Goal: Transaction & Acquisition: Obtain resource

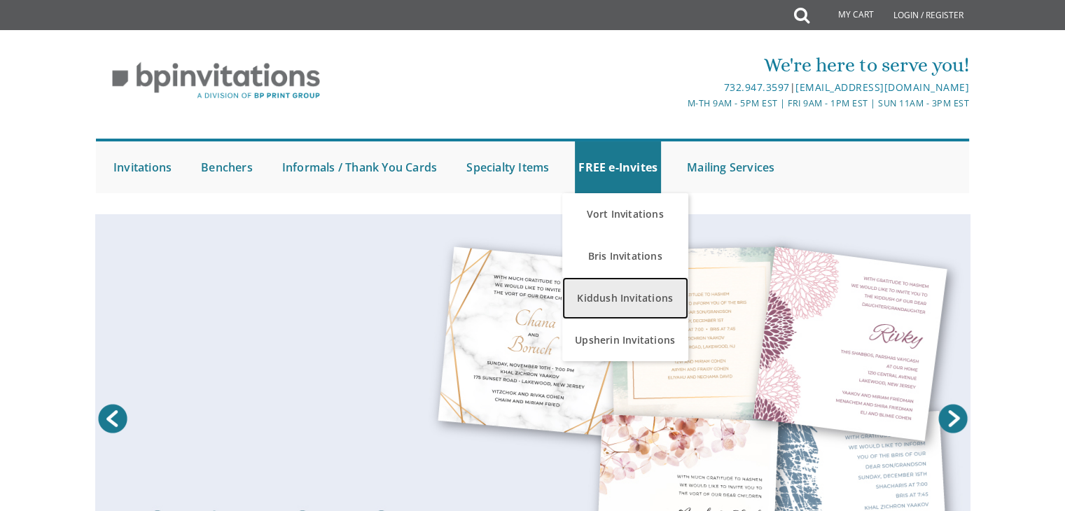
click at [601, 295] on link "Kiddush Invitations" at bounding box center [625, 298] width 126 height 42
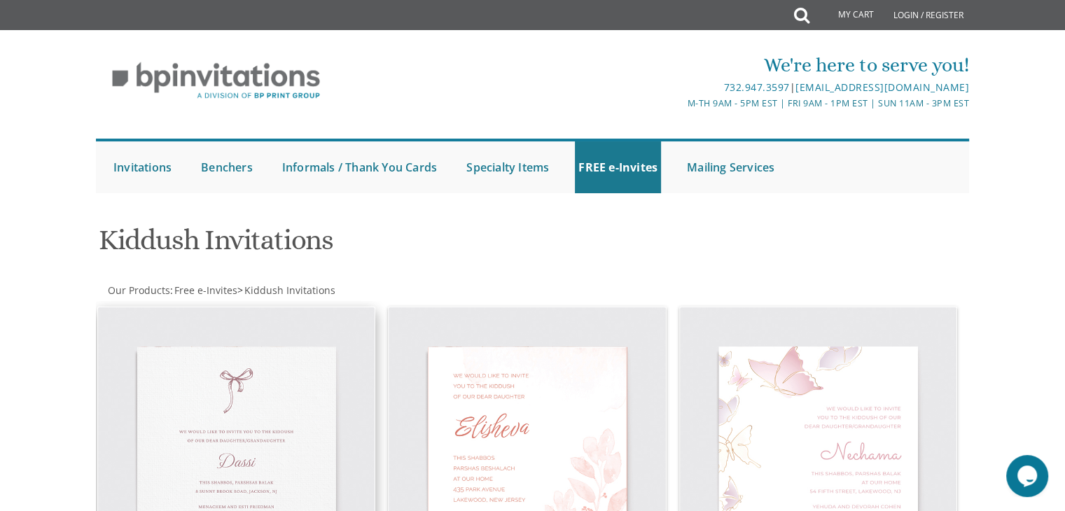
click at [183, 385] on img at bounding box center [236, 445] width 277 height 277
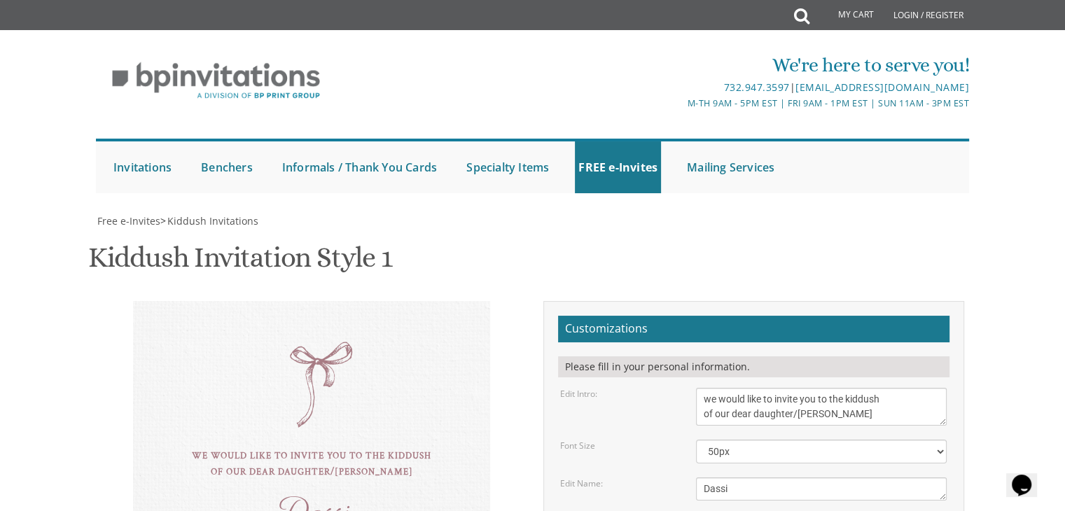
scroll to position [241, 0]
click at [742, 478] on textarea "Dassi" at bounding box center [821, 489] width 251 height 23
type textarea "D"
type textarea "Leah"
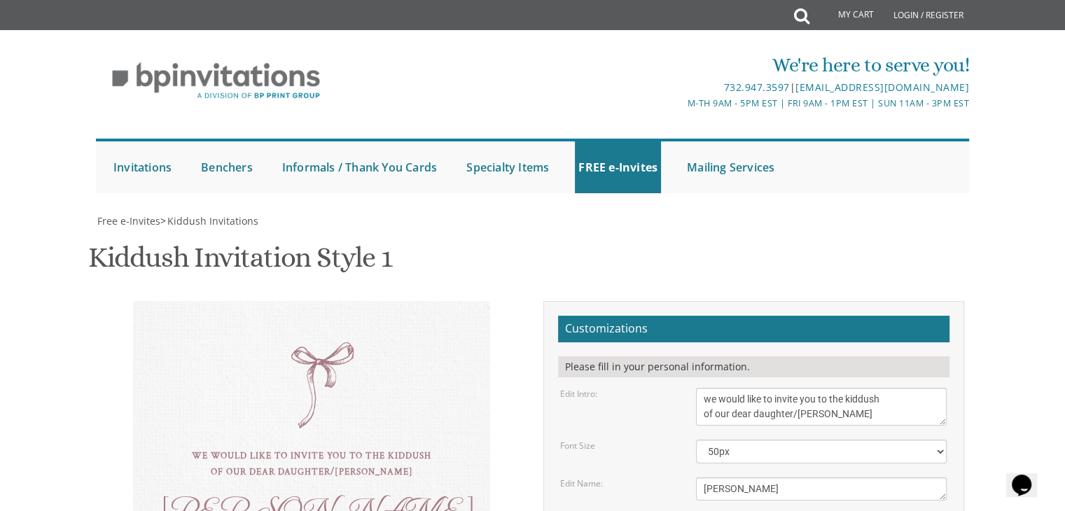
type textarea "this shabbos, parshsas Ki Setzei 8 sunny brook road, Jackson, NJ"
drag, startPoint x: 817, startPoint y: 337, endPoint x: 685, endPoint y: 331, distance: 131.8
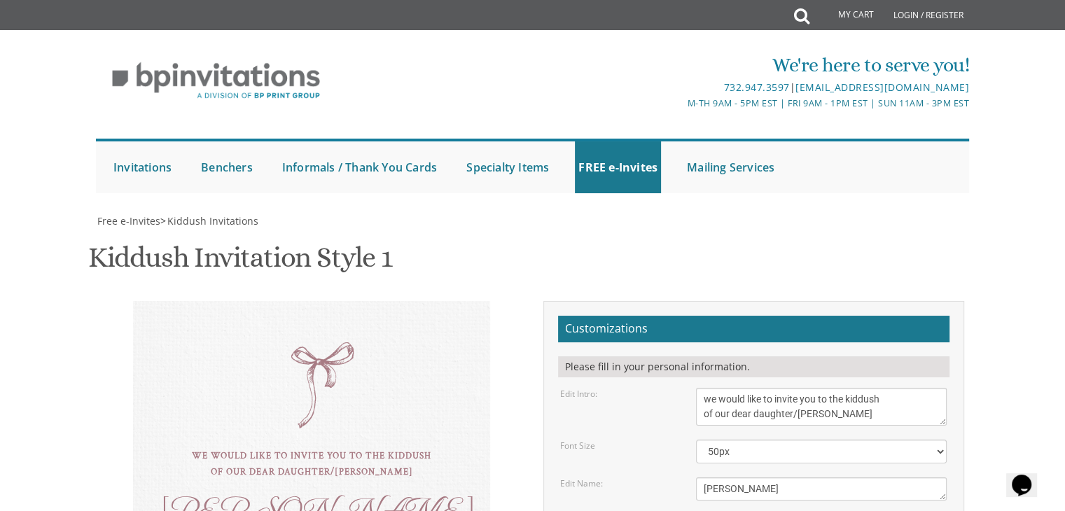
scroll to position [0, 0]
drag, startPoint x: 843, startPoint y: 363, endPoint x: 693, endPoint y: 317, distance: 156.2
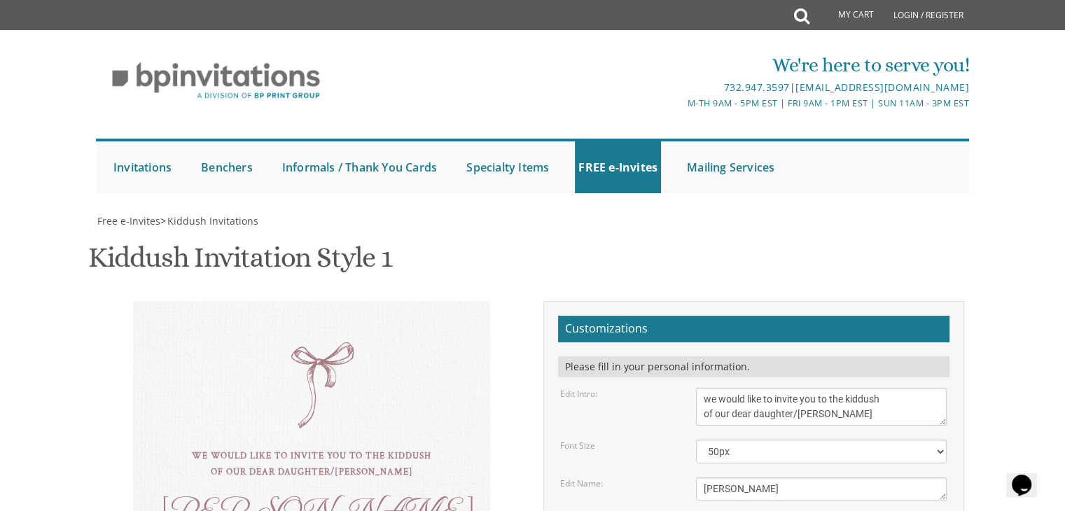
scroll to position [15, 0]
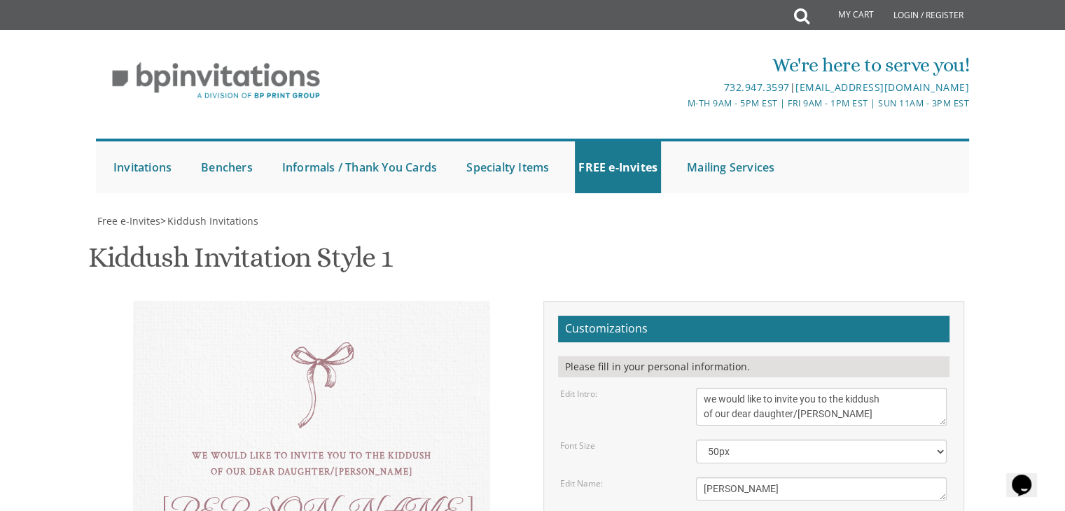
type textarea "Chaim & Miriam Diamond N'chemya & Aliza Leiman Yehuda & Breini Diamond"
click at [745, 440] on select "40px 50px 60px" at bounding box center [821, 452] width 251 height 24
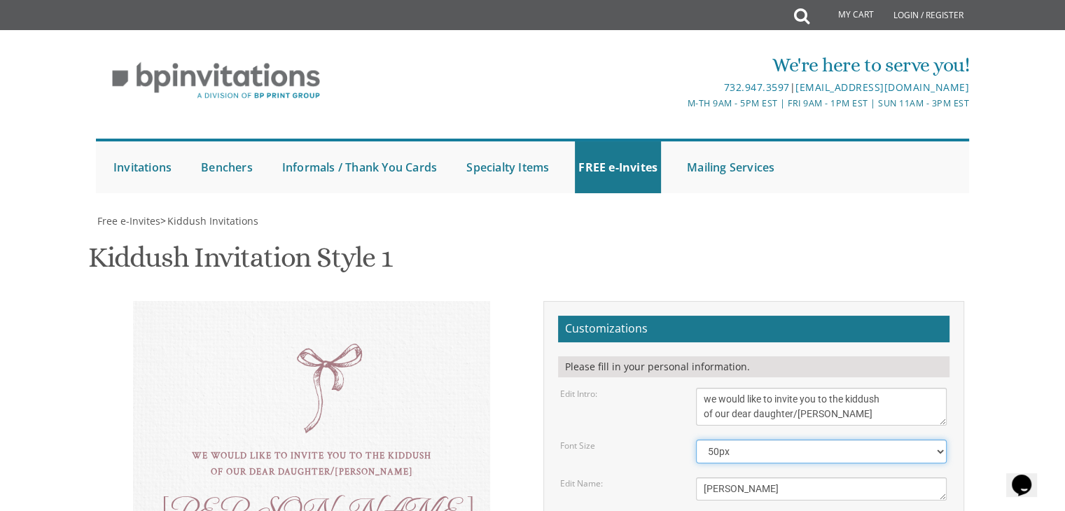
select select "60px"
click at [696, 440] on select "40px 50px 60px" at bounding box center [821, 452] width 251 height 24
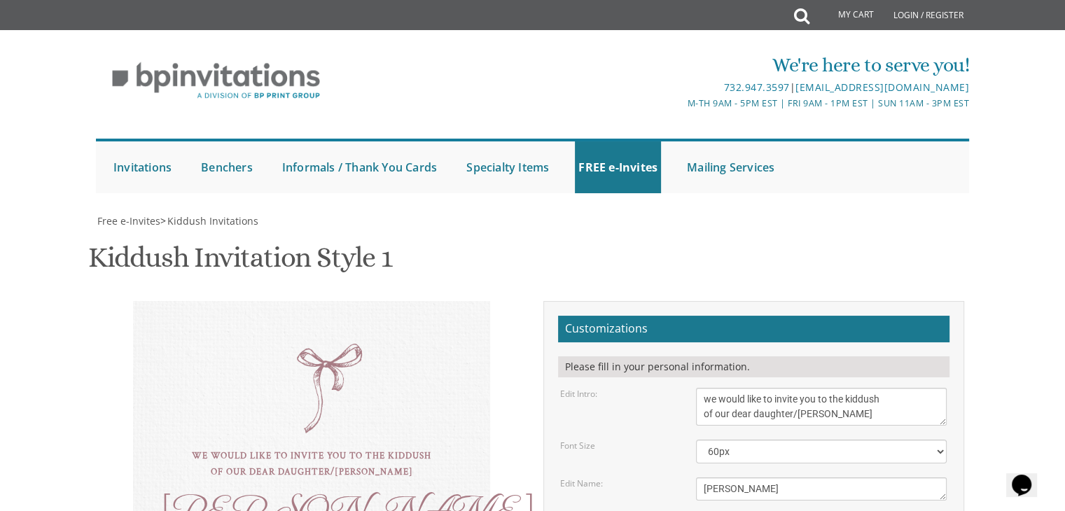
click at [325, 301] on div "we would like to invite you to the kiddush of our dear daughter/grandaughter Le…" at bounding box center [311, 497] width 357 height 393
click at [765, 478] on textarea "Dassi" at bounding box center [821, 489] width 251 height 23
click at [767, 478] on textarea "Dassi" at bounding box center [821, 489] width 251 height 23
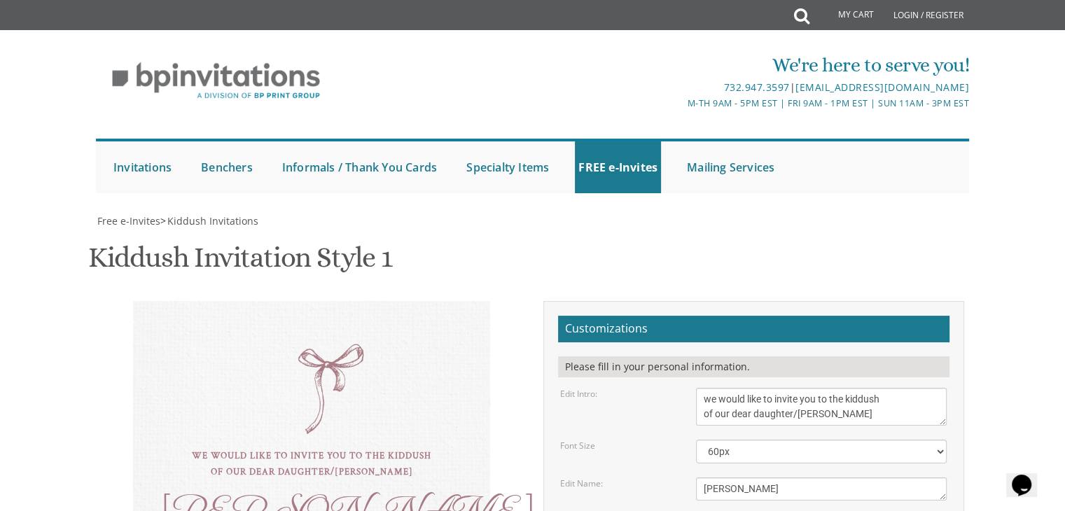
click at [718, 478] on textarea "Dassi" at bounding box center [821, 489] width 251 height 23
click at [735, 478] on textarea "Dassi" at bounding box center [821, 489] width 251 height 23
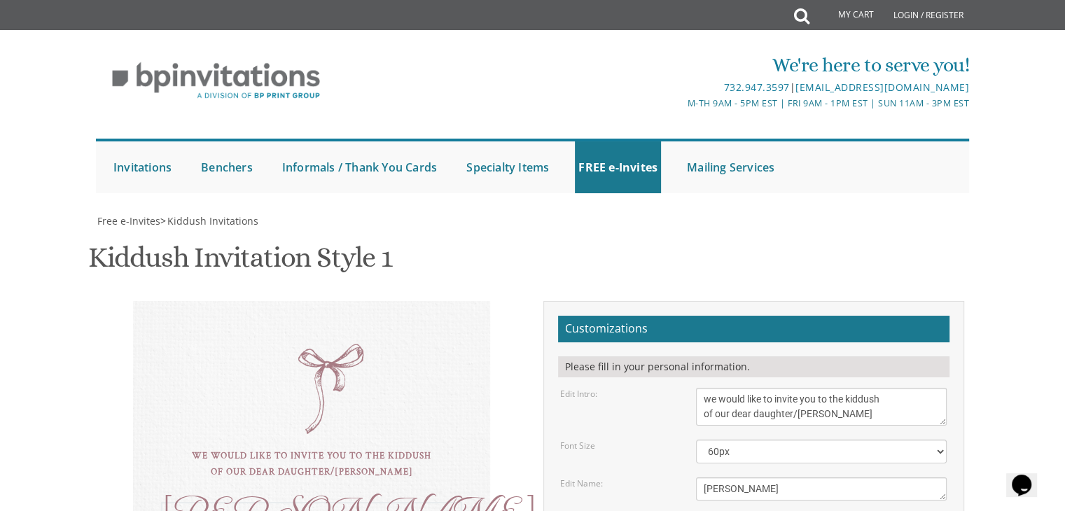
type textarea "Leah"
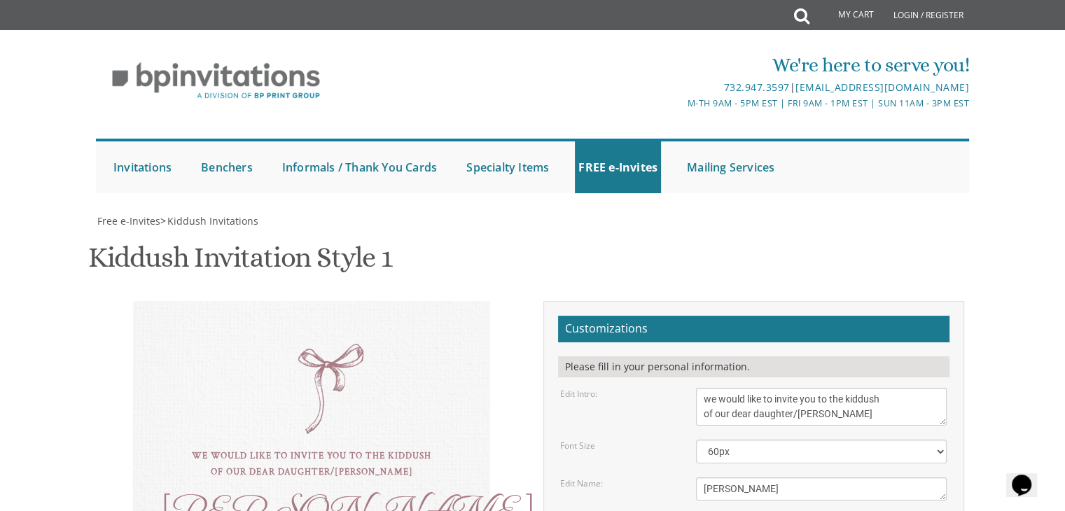
type textarea "this shabbos, parshsas Ki Setzei Men-the ohel 31 engleberg terrace Women-Leiman…"
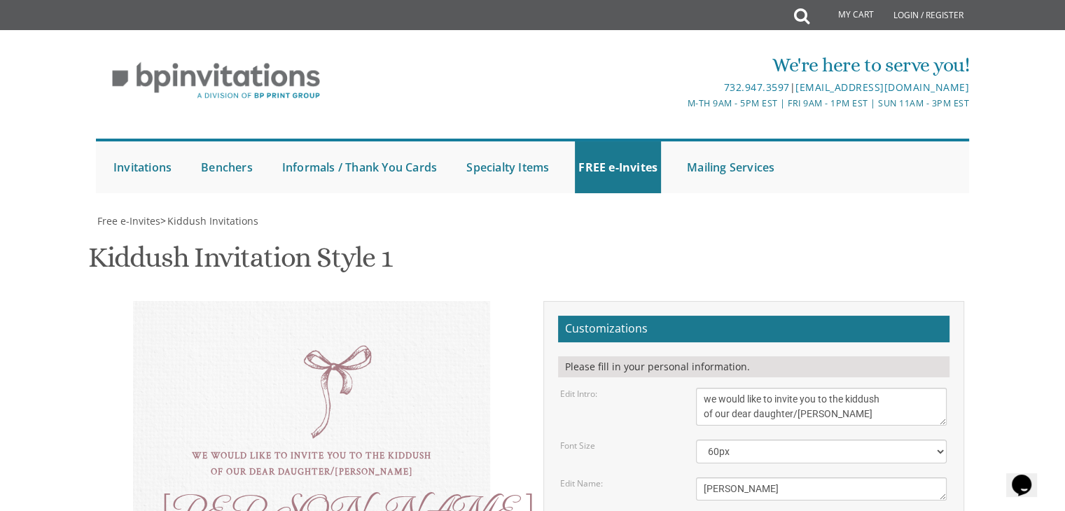
type input "faigieleiman@gmail.com"
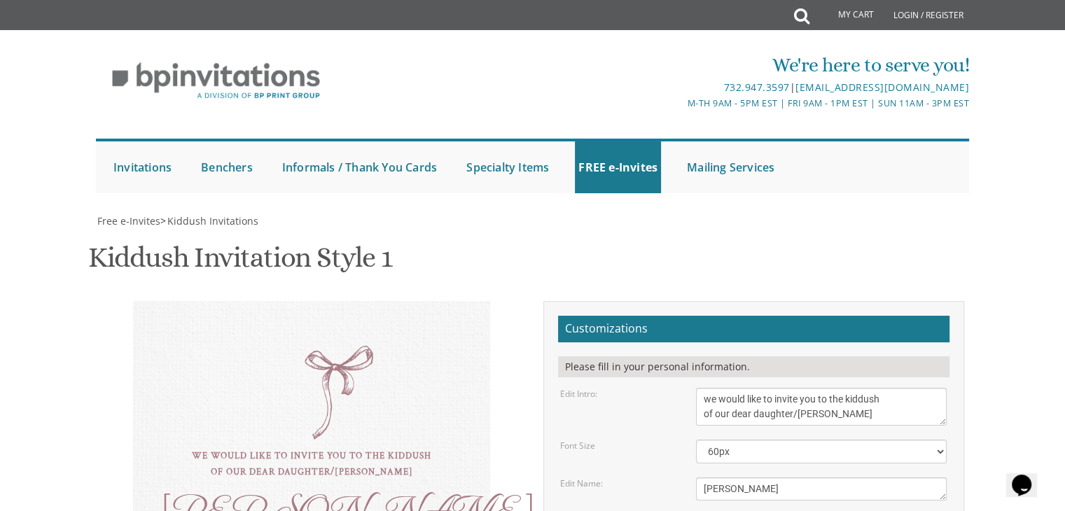
type textarea "this shabbos, parshsas Ki Setzei Davening-kol yehuda 1009 brook rd Men-the ohel…"
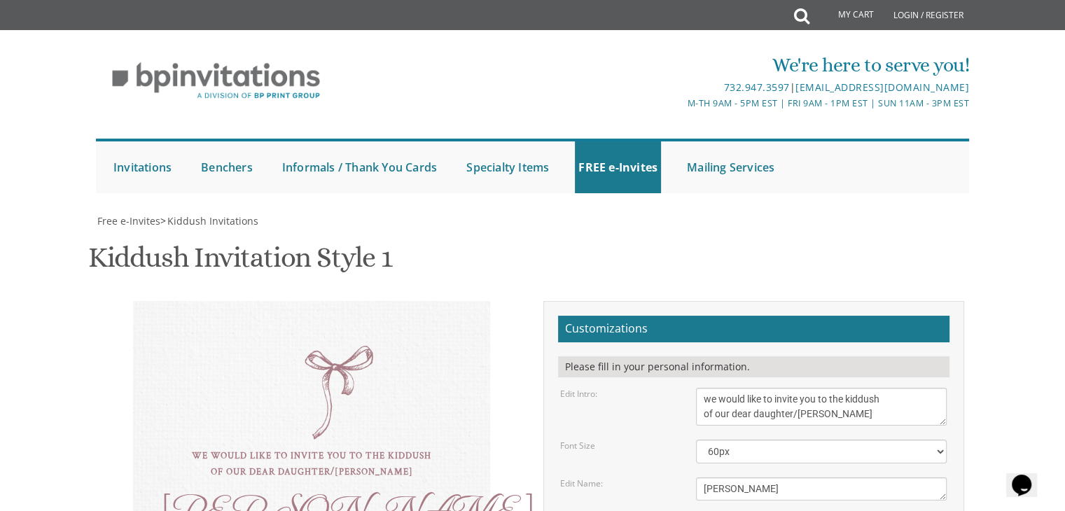
type textarea "Chaim & Miriam Diamond N'chemya & Aliza Leiman Yehuda & Breini Diamond"
type textarea "this shabbos, parshsas Ki Setzei Davening-kol yehuda Men-the ohel 31 engleberg …"
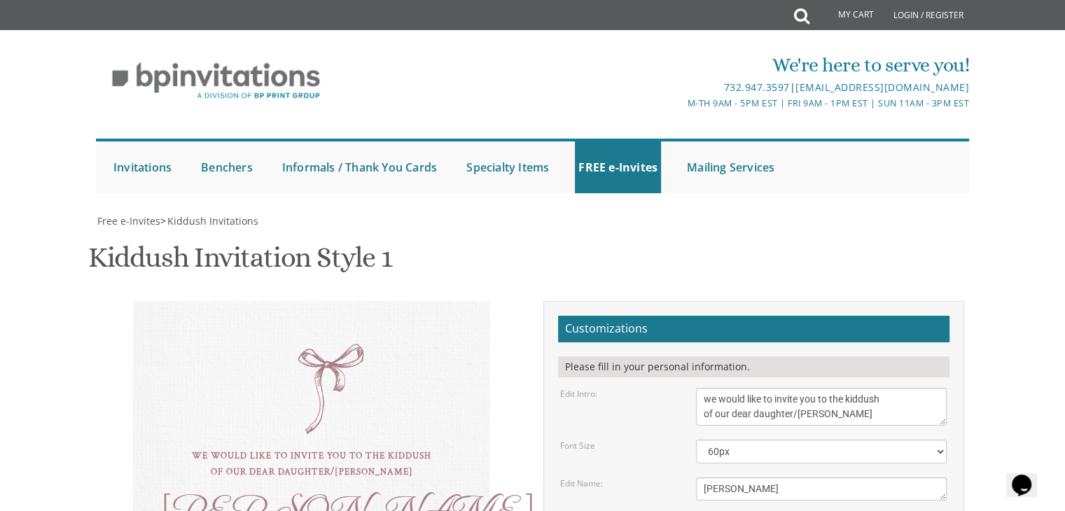
type textarea "Chaim & Miriam Diamond N'chemya & Aliza Leiman Yehuda & Breini Diamond"
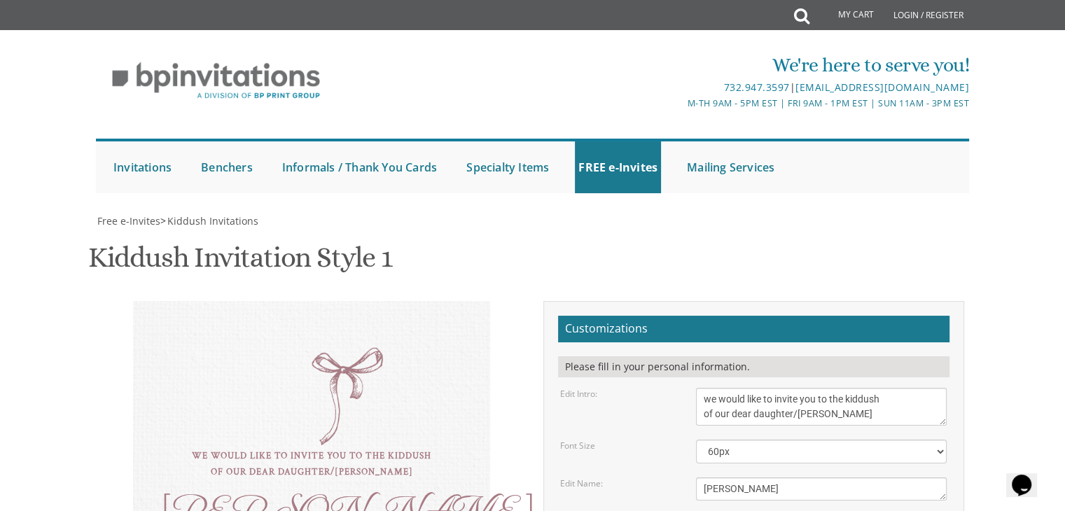
click at [701, 388] on textarea "we would like to invite you to the kiddush of our dear daughter/grandaughter" at bounding box center [821, 407] width 251 height 38
click at [833, 388] on textarea "we would like to invite you to the kiddush of our dear daughter/grandaughter" at bounding box center [821, 407] width 251 height 38
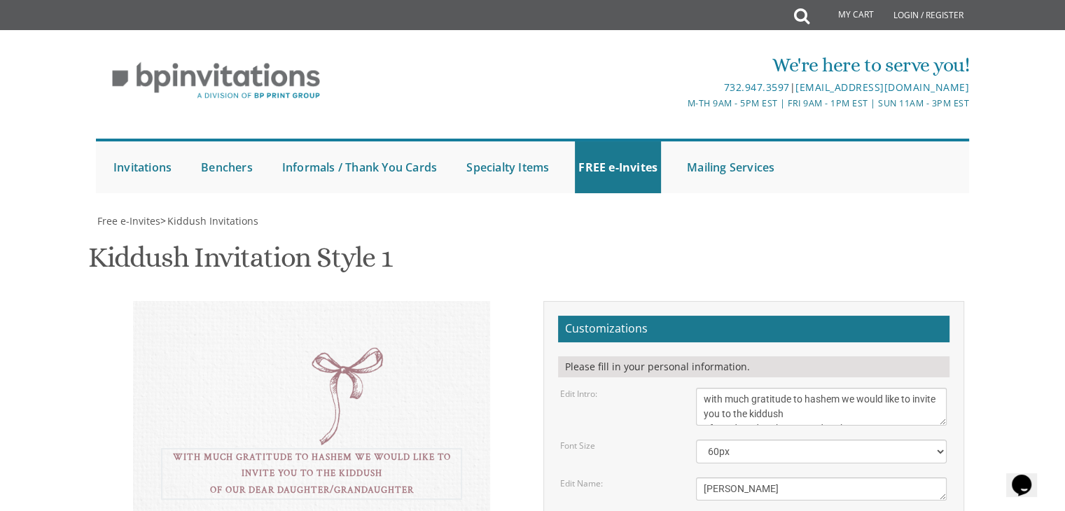
scroll to position [0, 0]
click at [286, 448] on div "with much gratitude to hashem we would like to invite you to the kiddush of our…" at bounding box center [311, 474] width 301 height 52
click at [342, 301] on div "with much gratitude to hashem we would like to invite you to the kiddush of our…" at bounding box center [311, 513] width 357 height 425
click at [345, 301] on div "with much gratitude to hashem we would like to invite you to the kiddush of our…" at bounding box center [311, 513] width 357 height 425
drag, startPoint x: 347, startPoint y: 127, endPoint x: 289, endPoint y: 123, distance: 58.3
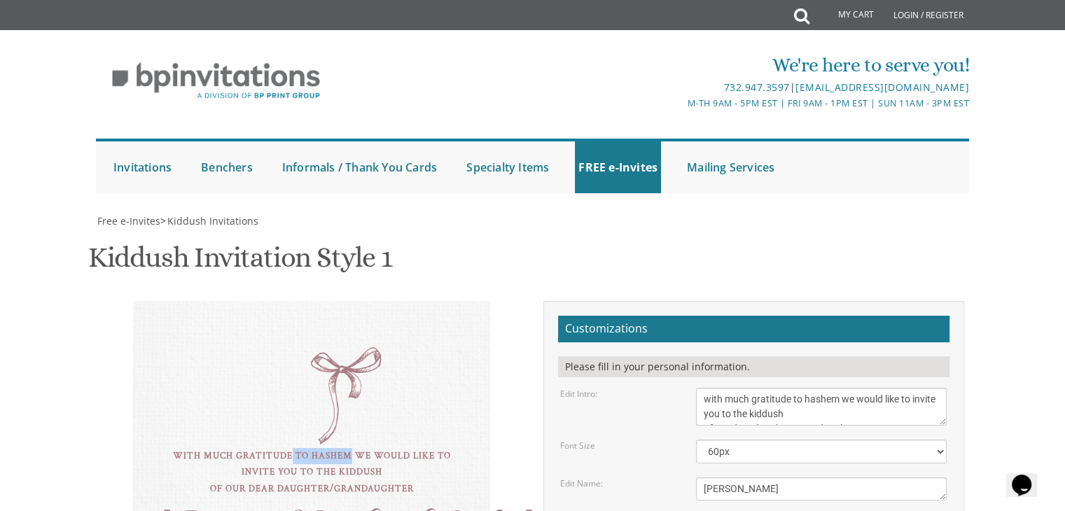
click at [289, 301] on div "with much gratitude to hashem we would like to invite you to the kiddush of our…" at bounding box center [311, 513] width 357 height 425
click at [384, 448] on div "with much gratitude to hashem we would like to invite you to the kiddush of our…" at bounding box center [311, 472] width 301 height 49
click at [358, 301] on div "with much gratitude to hashem we would like to invite you to the kiddush of our…" at bounding box center [311, 513] width 357 height 425
click at [356, 301] on div "with much gratitude to hashem we would like to invite you to the kiddush of our…" at bounding box center [311, 513] width 357 height 425
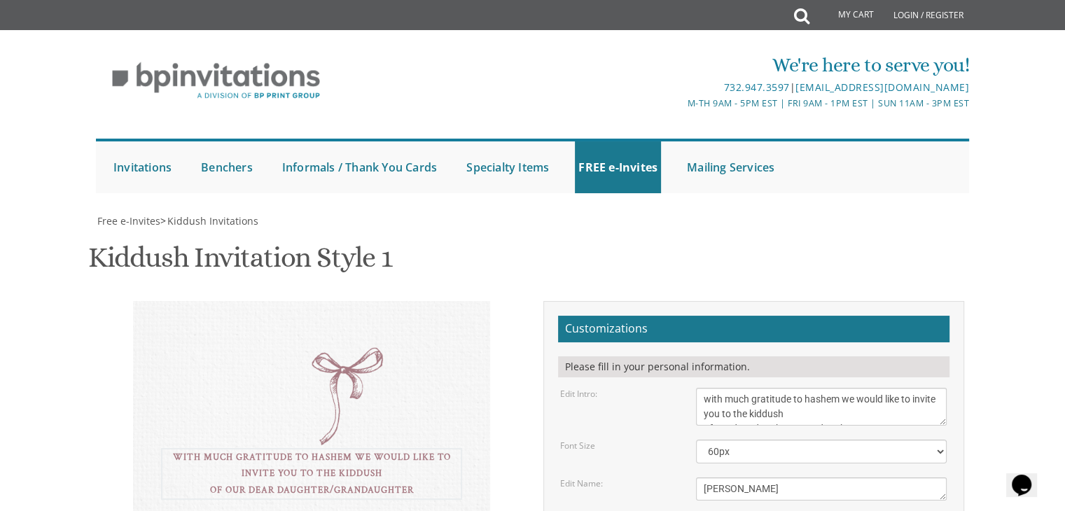
click at [939, 388] on textarea "we would like to invite you to the kiddush of our dear daughter/grandaughter" at bounding box center [821, 407] width 251 height 38
click at [346, 301] on div "with much gratitude to hashem we would like to invite you to the kiddush of our…" at bounding box center [311, 513] width 357 height 425
drag, startPoint x: 840, startPoint y: 158, endPoint x: 700, endPoint y: 134, distance: 141.5
click at [707, 388] on textarea "we would like to invite you to the kiddush of our dear daughter/grandaughter" at bounding box center [821, 407] width 251 height 38
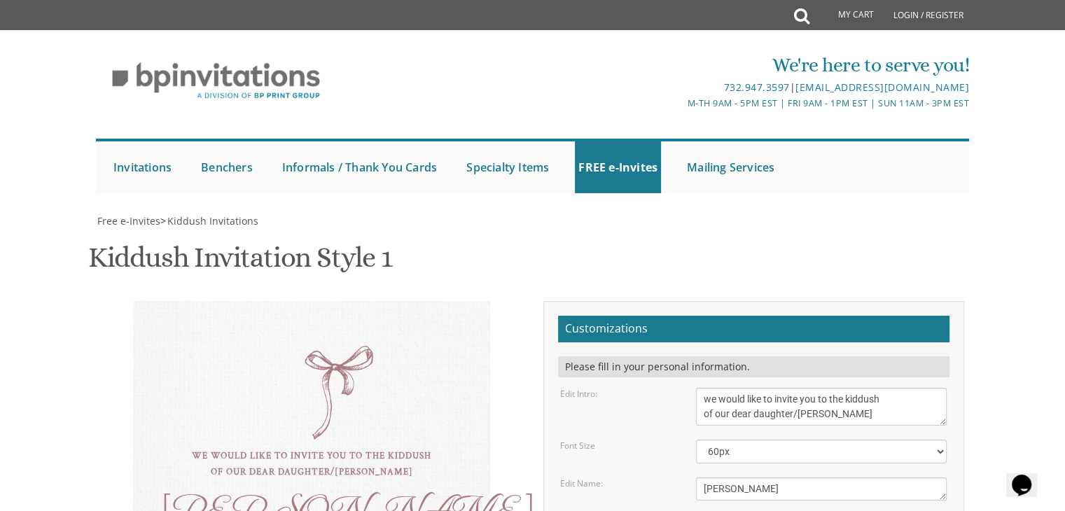
click at [702, 388] on textarea "we would like to invite you to the kiddush of our dear daughter/grandaughter" at bounding box center [821, 407] width 251 height 38
click at [868, 388] on textarea "we would like to invite you to the kiddush of our dear daughter/grandaughter" at bounding box center [821, 407] width 251 height 38
click at [353, 301] on div "we would like to invite you to the kiddush of our dear daughter/grandaughter Le…" at bounding box center [311, 505] width 357 height 409
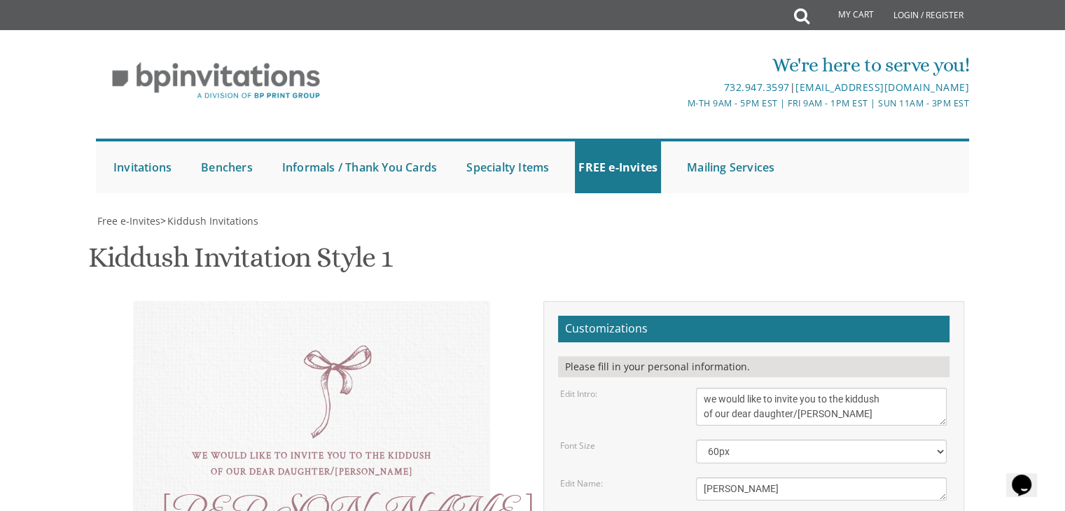
click at [353, 301] on div "we would like to invite you to the kiddush of our dear daughter/grandaughter Le…" at bounding box center [311, 505] width 357 height 409
click at [354, 301] on div "we would like to invite you to the kiddush of our dear daughter/grandaughter Le…" at bounding box center [311, 507] width 357 height 412
click at [340, 301] on div "we would like to invite you to the kiddush of our dear daughter/grandaughter Le…" at bounding box center [311, 505] width 357 height 409
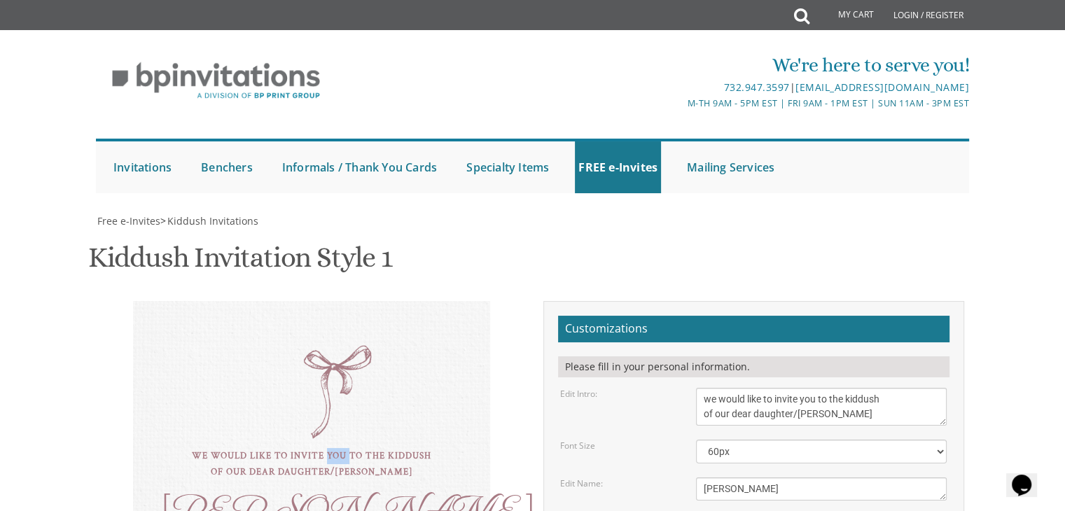
click at [347, 301] on div "we would like to invite you to the kiddush of our dear daughter/grandaughter Le…" at bounding box center [311, 505] width 357 height 409
click at [745, 388] on textarea "we would like to invite you to the kiddush of our dear daughter/grandaughter" at bounding box center [821, 407] width 251 height 38
click at [314, 448] on div "we would like to invite you to the kiddush of our dear daughter/grandaughter" at bounding box center [311, 466] width 301 height 36
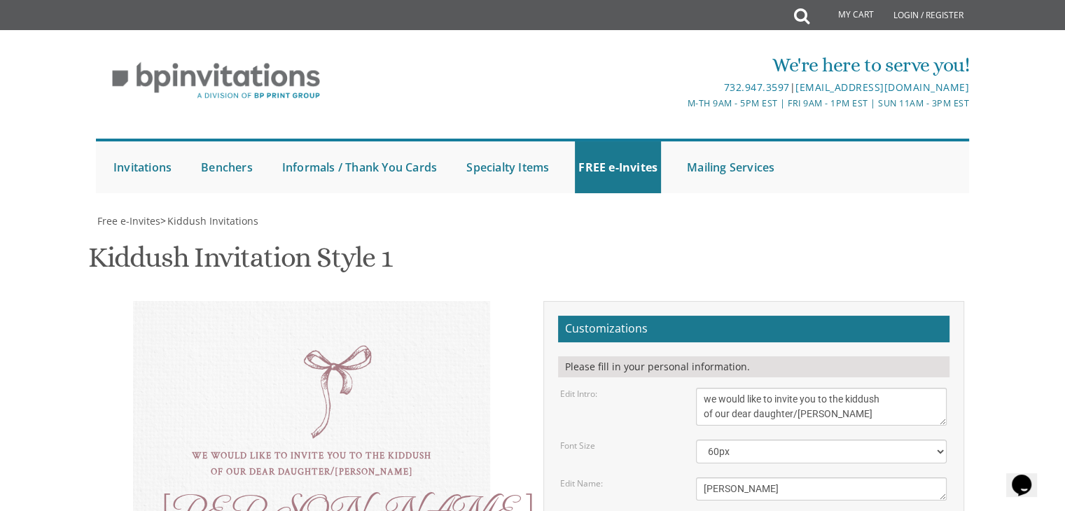
click at [263, 448] on div "we would like to invite you to the kiddush of our dear daughter/grandaughter" at bounding box center [311, 464] width 301 height 33
click at [205, 448] on div "we would like to invite you to the kiddush of our dear daughter/grandaughter" at bounding box center [311, 464] width 301 height 33
click at [188, 448] on div "we would like to invite you to the kiddush of our dear daughter/grandaughter" at bounding box center [311, 464] width 301 height 33
click at [229, 448] on div "we would like to invite you to the kiddush of our dear daughter/grandaughter" at bounding box center [311, 464] width 301 height 33
click at [744, 388] on textarea "we would like to invite you to the kiddush of our dear daughter/grandaughter" at bounding box center [821, 407] width 251 height 38
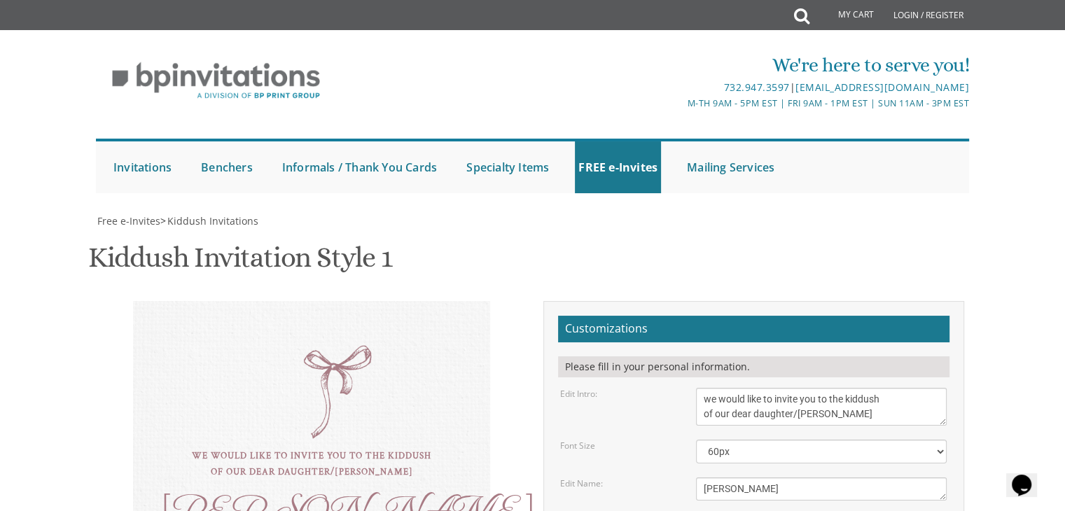
click at [198, 448] on div "we would like to invite you to the kiddush of our dear daughter/grandaughter" at bounding box center [311, 464] width 301 height 33
click at [751, 388] on textarea "we would like to invite you to the kiddush of our dear daughter/grandaughter" at bounding box center [821, 407] width 251 height 38
drag, startPoint x: 345, startPoint y: 135, endPoint x: 149, endPoint y: 150, distance: 196.0
click at [149, 301] on div "we would like to invite you to the kiddush of our dear daughter/grandaughter Le…" at bounding box center [311, 505] width 357 height 409
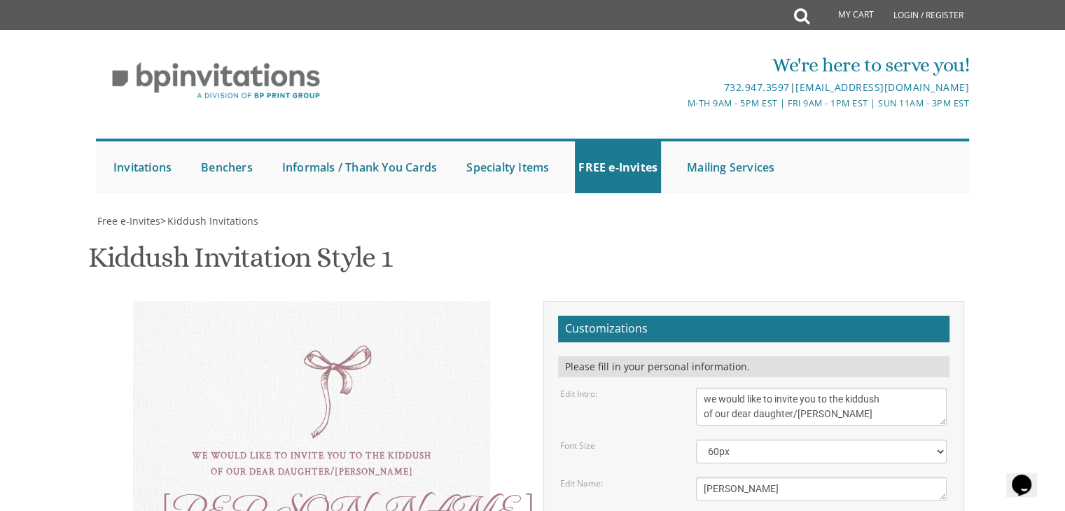
click at [221, 448] on div "we would like to invite you to the kiddush of our dear daughter/grandaughter" at bounding box center [311, 464] width 301 height 33
click at [187, 448] on div "we would like to invite you to the kiddush of our dear daughter/grandaughter" at bounding box center [311, 464] width 301 height 33
click at [193, 448] on div "we would like to invite you to the kiddush of our dear daughter/grandaughter" at bounding box center [311, 464] width 301 height 33
click at [704, 388] on textarea "we would like to invite you to the kiddush of our dear daughter/grandaughter" at bounding box center [821, 407] width 251 height 38
type textarea "with much gratitude to hashem we would like to invite you to the kiddush of our…"
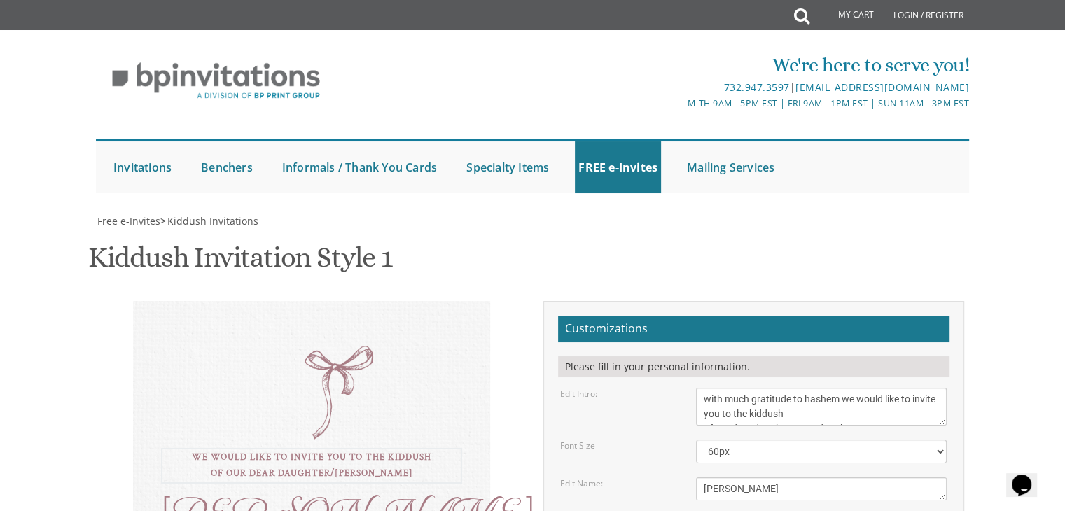
click at [749, 478] on textarea "Dassi" at bounding box center [821, 489] width 251 height 23
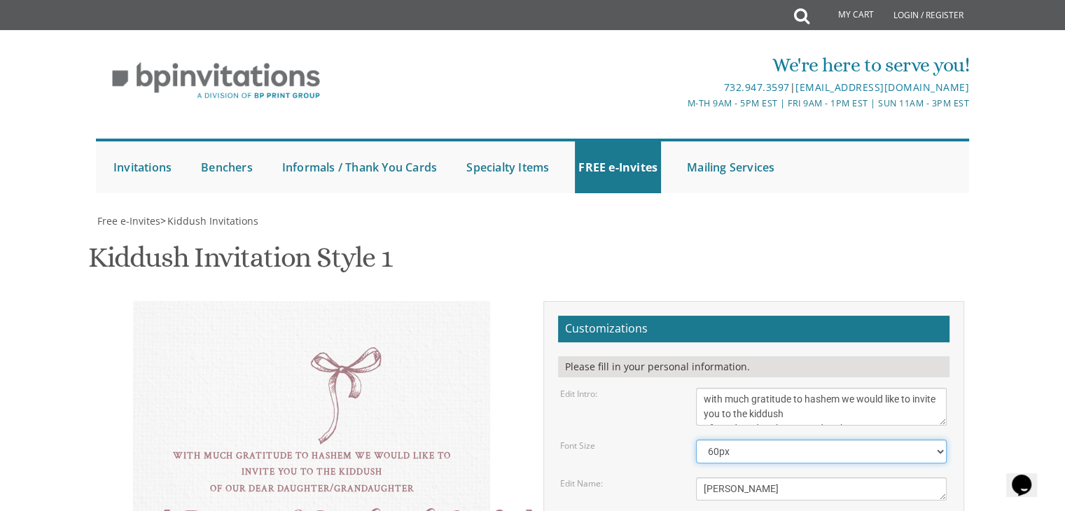
click at [737, 440] on select "40px 50px 60px" at bounding box center [821, 452] width 251 height 24
click at [696, 440] on select "40px 50px 60px" at bounding box center [821, 452] width 251 height 24
click at [721, 440] on select "40px 50px 60px" at bounding box center [821, 452] width 251 height 24
click at [696, 440] on select "40px 50px 60px" at bounding box center [821, 452] width 251 height 24
click at [670, 478] on div "Edit Name:" at bounding box center [618, 484] width 136 height 12
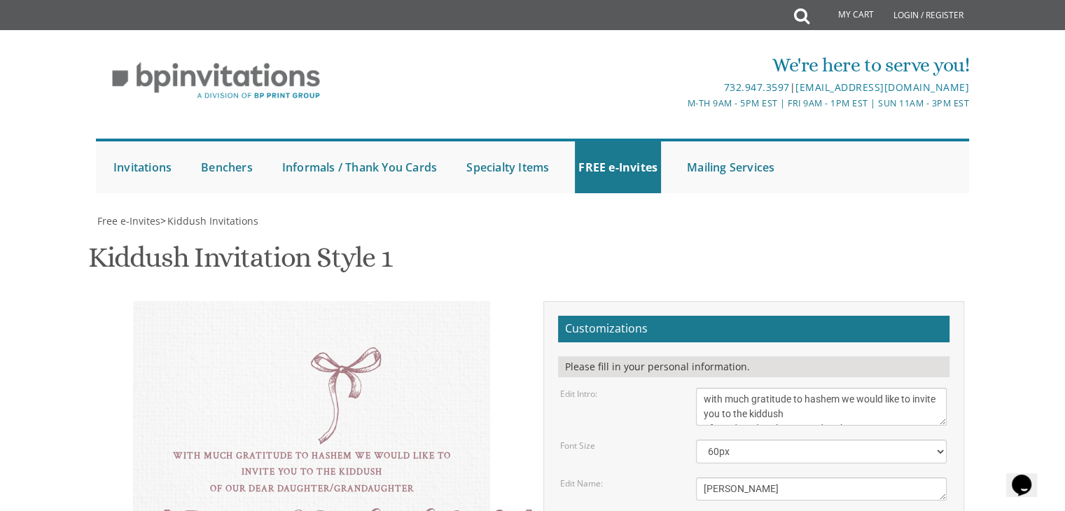
click at [389, 301] on div "with much gratitude to hashem we would like to invite you to the kiddush of our…" at bounding box center [311, 513] width 357 height 425
click at [735, 440] on select "40px 50px 60px" at bounding box center [821, 452] width 251 height 24
click at [696, 440] on select "40px 50px 60px" at bounding box center [821, 452] width 251 height 24
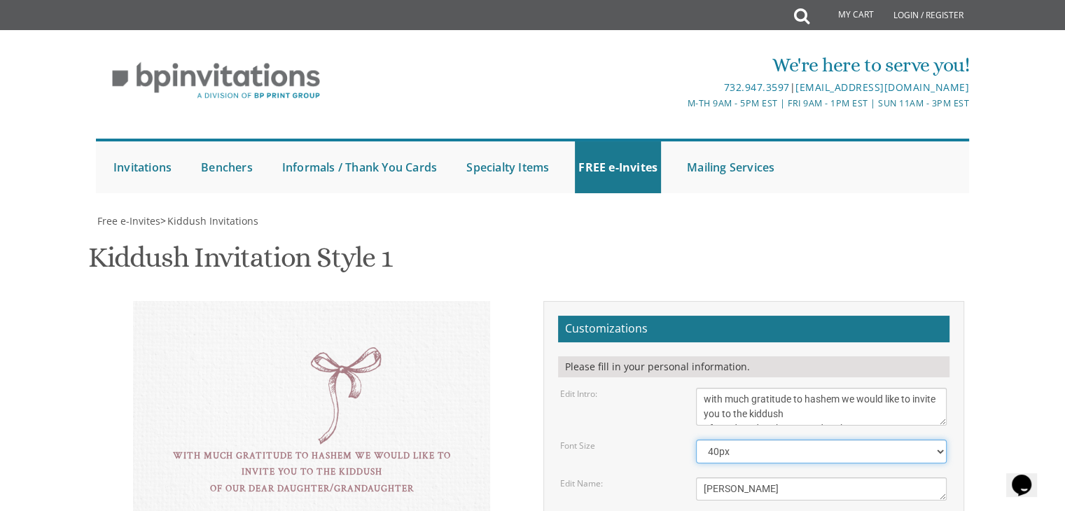
click at [723, 440] on select "40px 50px 60px" at bounding box center [821, 452] width 251 height 24
click at [696, 440] on select "40px 50px 60px" at bounding box center [821, 452] width 251 height 24
drag, startPoint x: 709, startPoint y: 303, endPoint x: 773, endPoint y: 334, distance: 71.7
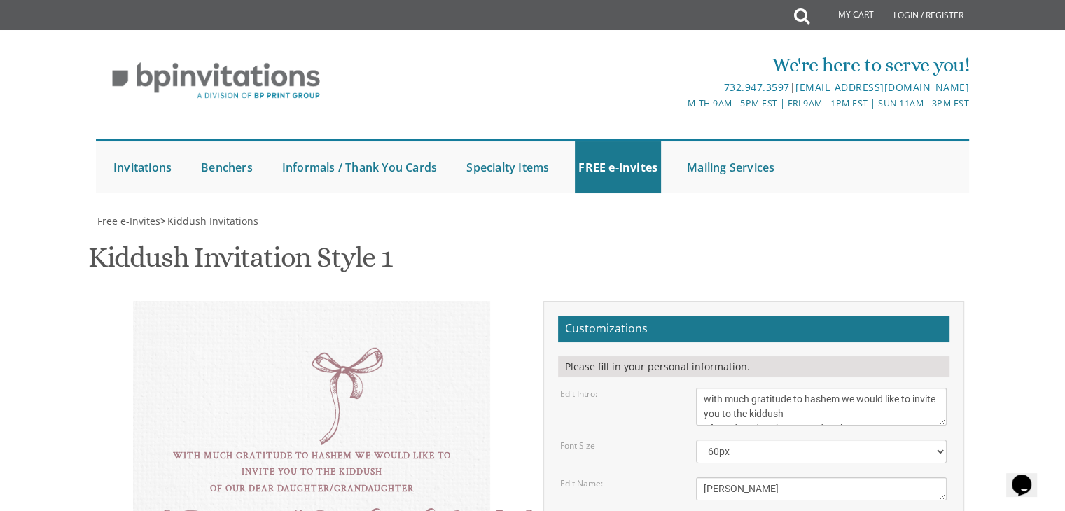
click at [737, 388] on textarea "we would like to invite you to the kiddush of our dear daughter/grandaughter" at bounding box center [821, 407] width 251 height 38
drag, startPoint x: 705, startPoint y: 135, endPoint x: 913, endPoint y: 154, distance: 208.9
click at [913, 388] on textarea "we would like to invite you to the kiddush of our dear daughter/grandaughter" at bounding box center [821, 407] width 251 height 38
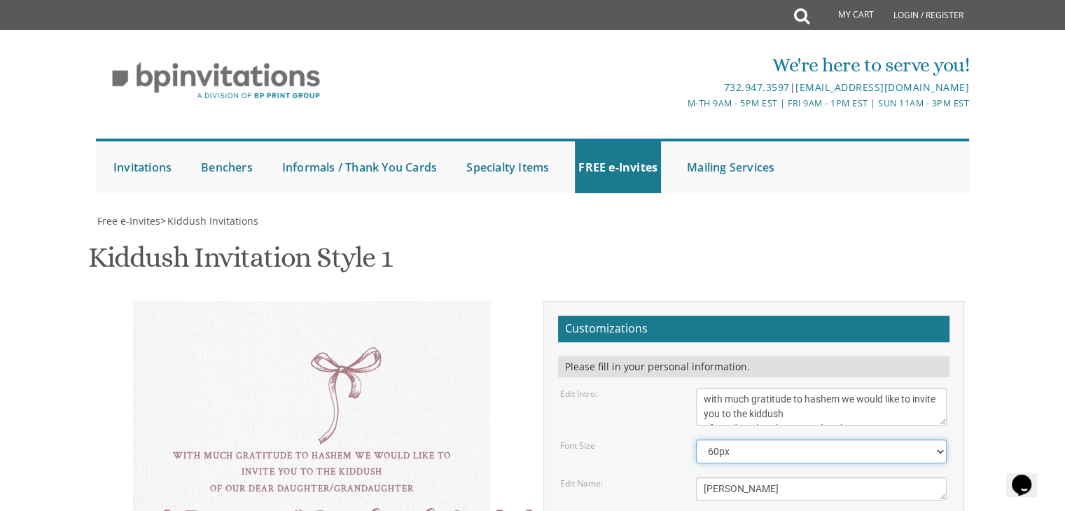
click at [764, 440] on select "40px 50px 60px" at bounding box center [821, 452] width 251 height 24
click at [696, 440] on select "40px 50px 60px" at bounding box center [821, 452] width 251 height 24
click at [719, 440] on select "40px 50px 60px" at bounding box center [821, 452] width 251 height 24
select select "60px"
click at [696, 440] on select "40px 50px 60px" at bounding box center [821, 452] width 251 height 24
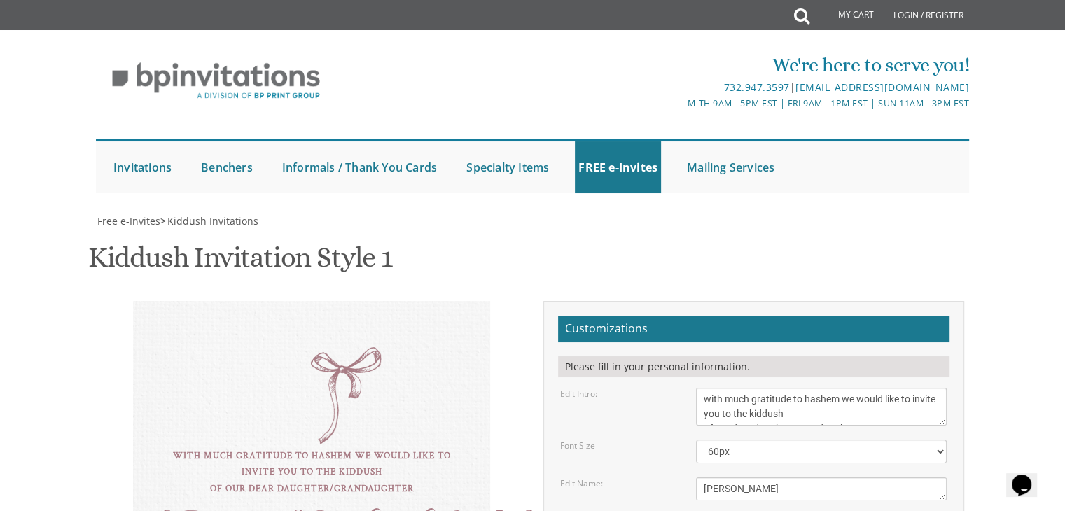
click at [639, 478] on div "Edit Name: Dassi" at bounding box center [754, 489] width 408 height 23
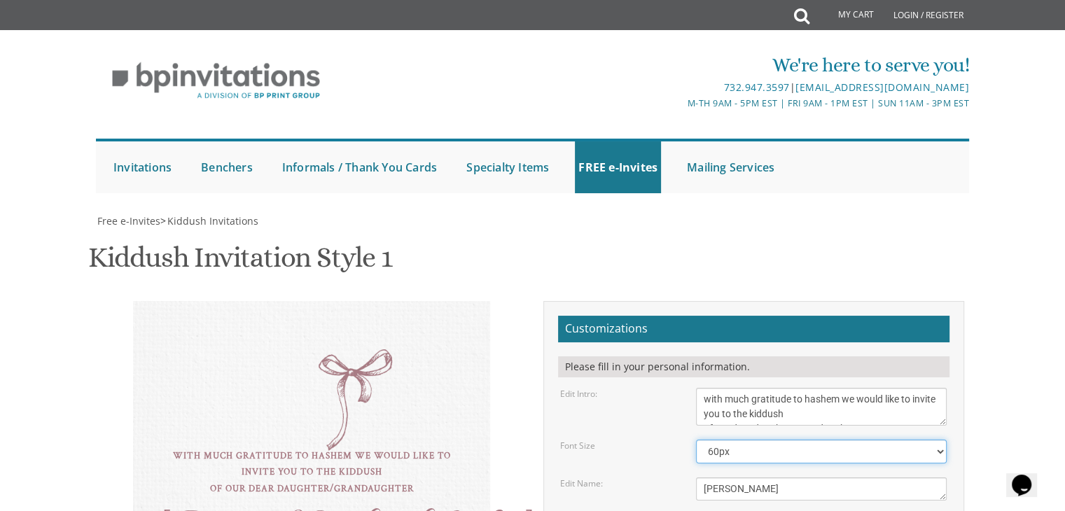
click at [805, 440] on select "40px 50px 60px" at bounding box center [821, 452] width 251 height 24
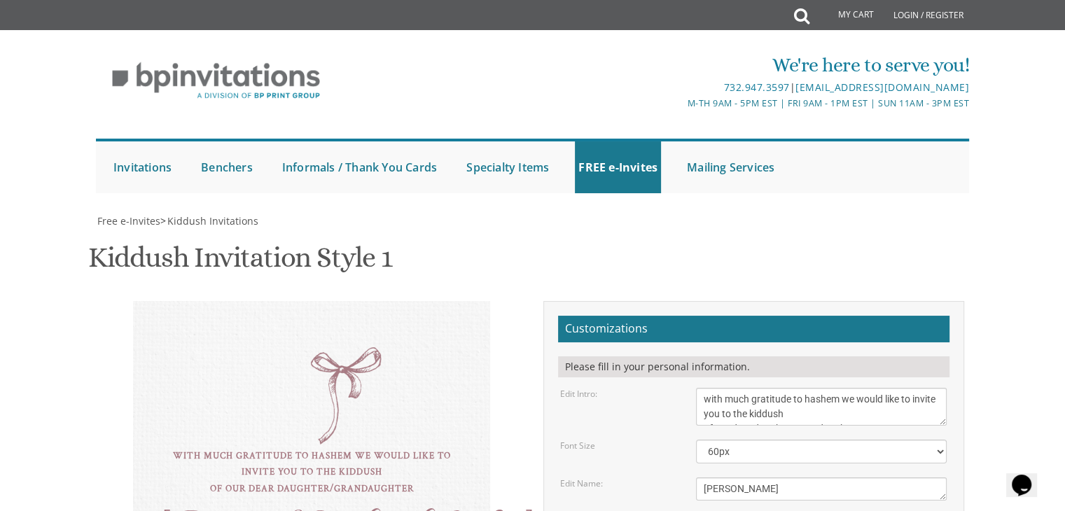
click at [345, 301] on div "with much gratitude to hashem we would like to invite you to the kiddush of our…" at bounding box center [311, 513] width 357 height 425
click at [293, 448] on div "with much gratitude to hashem we would like to invite you to the kiddush of our…" at bounding box center [311, 472] width 301 height 49
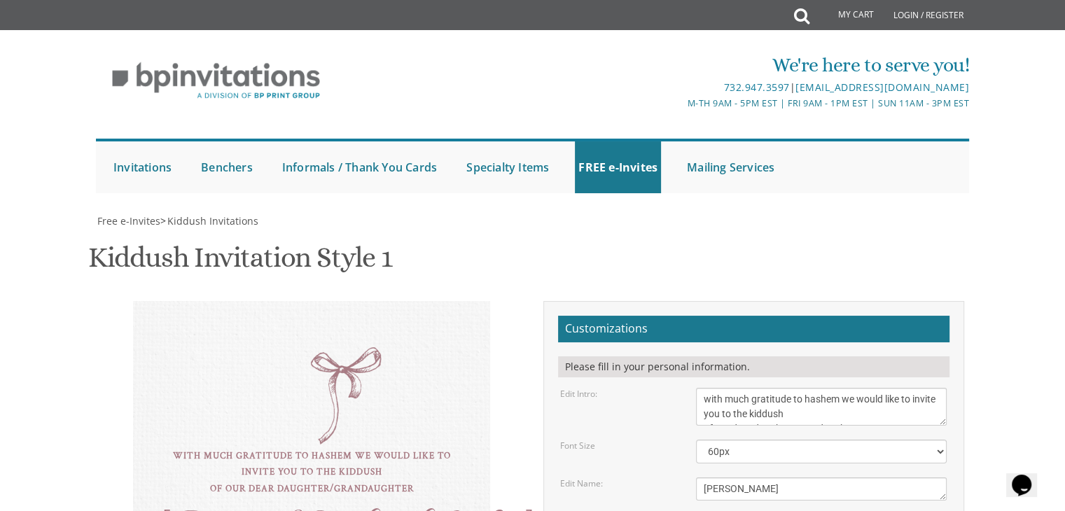
click at [287, 448] on div "with much gratitude to hashem we would like to invite you to the kiddush of our…" at bounding box center [311, 472] width 301 height 49
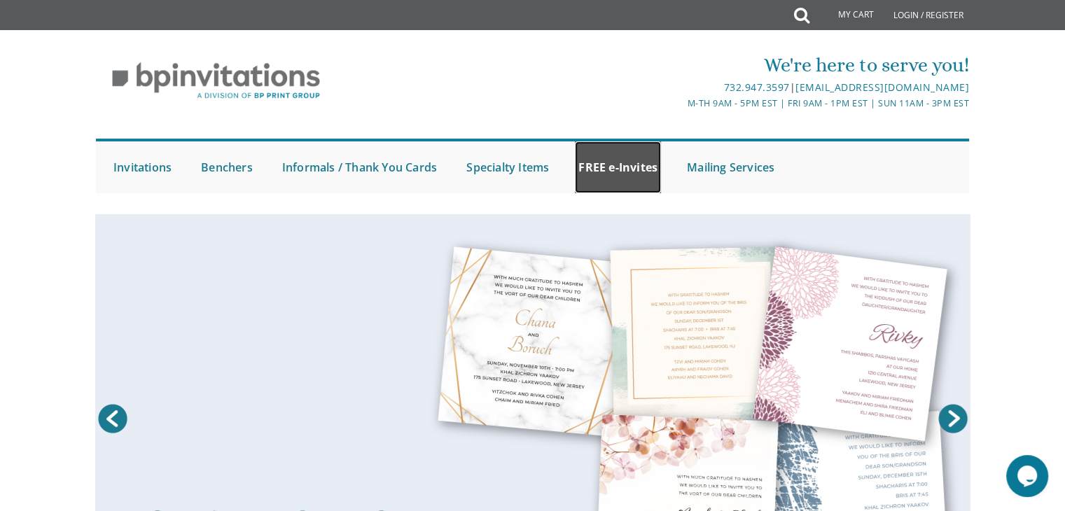
click at [602, 173] on link "FREE e-Invites" at bounding box center [618, 167] width 86 height 52
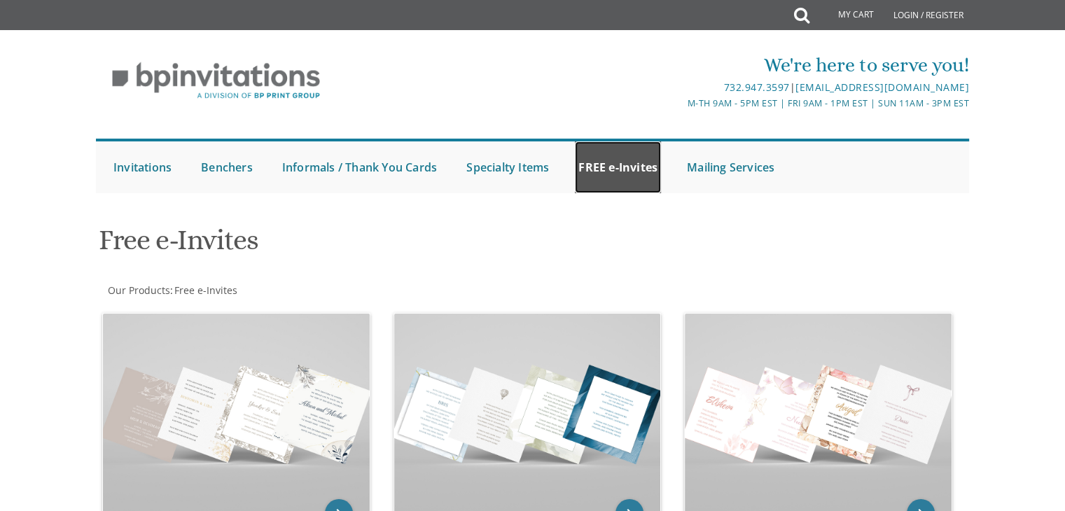
click at [616, 169] on link "FREE e-Invites" at bounding box center [618, 167] width 86 height 52
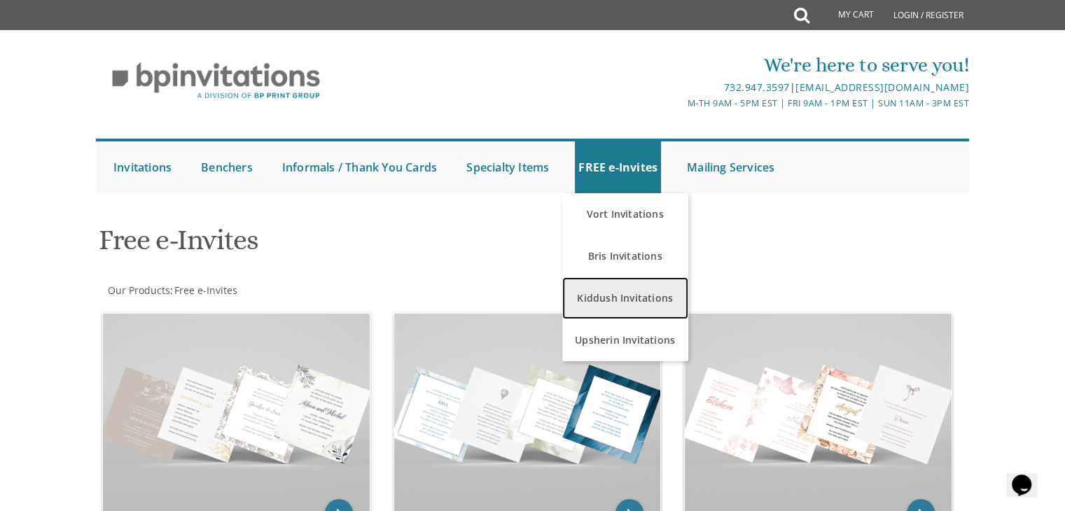
click at [597, 302] on link "Kiddush Invitations" at bounding box center [625, 298] width 126 height 42
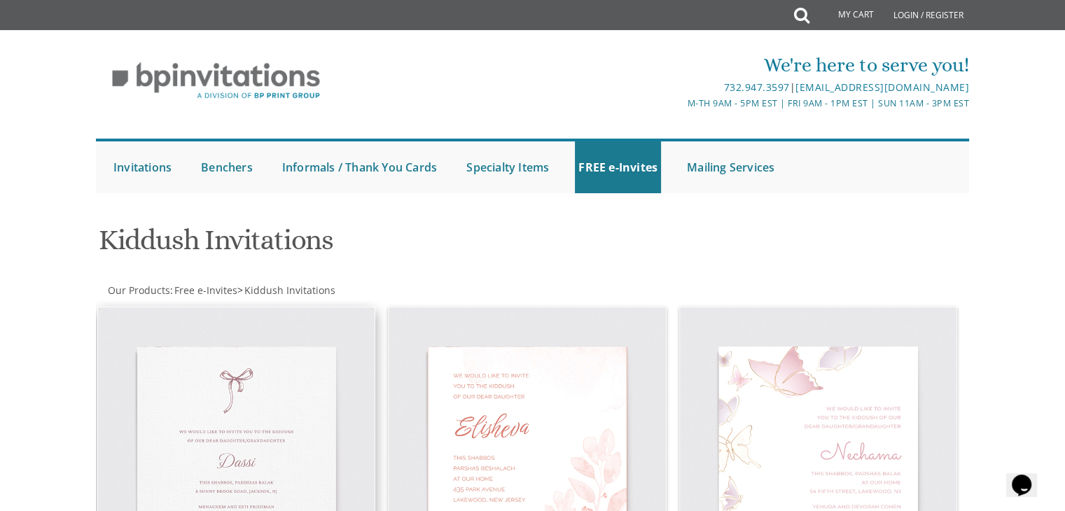
click at [275, 379] on img at bounding box center [236, 445] width 277 height 277
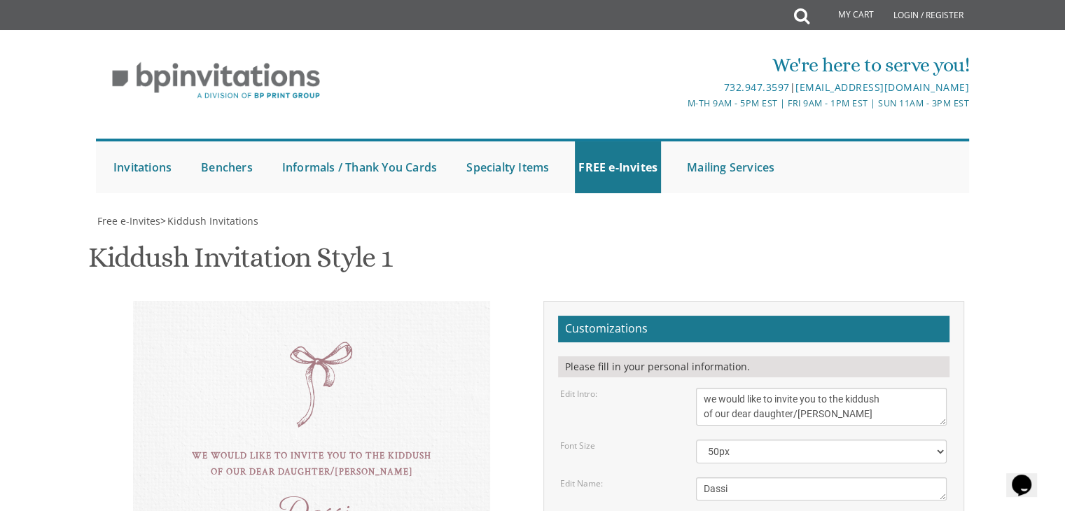
scroll to position [193, 0]
drag, startPoint x: 740, startPoint y: 293, endPoint x: 681, endPoint y: 290, distance: 59.6
click at [681, 478] on div "Edit Name: Dassi" at bounding box center [754, 489] width 408 height 23
type textarea "Leah"
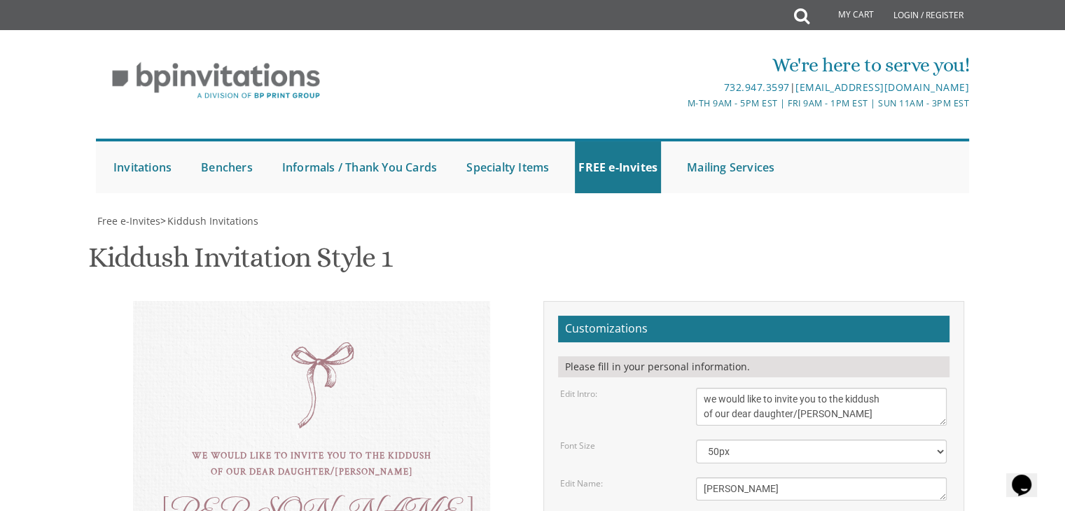
drag, startPoint x: 814, startPoint y: 386, endPoint x: 690, endPoint y: 382, distance: 124.0
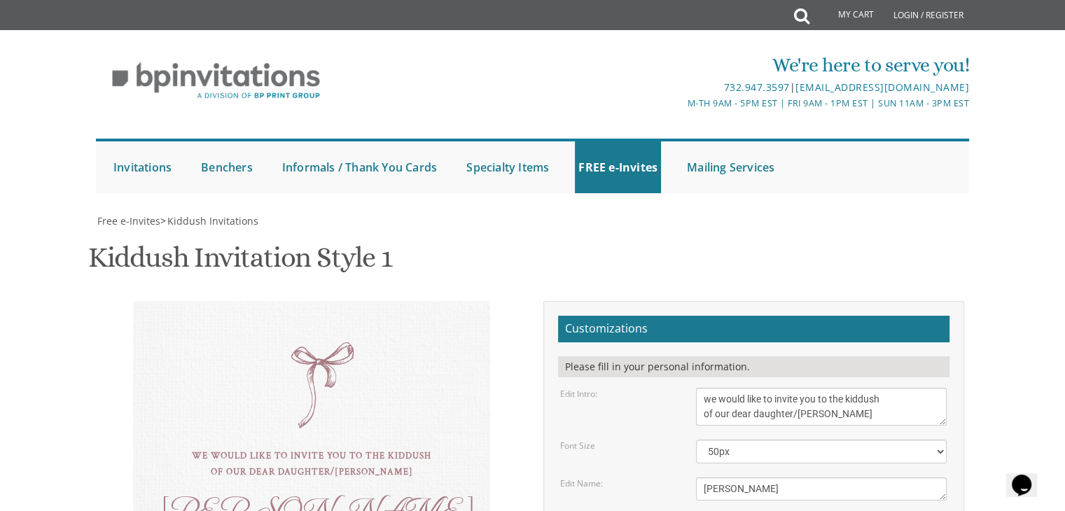
drag, startPoint x: 815, startPoint y: 415, endPoint x: 704, endPoint y: 424, distance: 111.7
type textarea "Chaim & Miriam Diamond N'chemya & Aliza Leiman Yehuda & Breini Diamond"
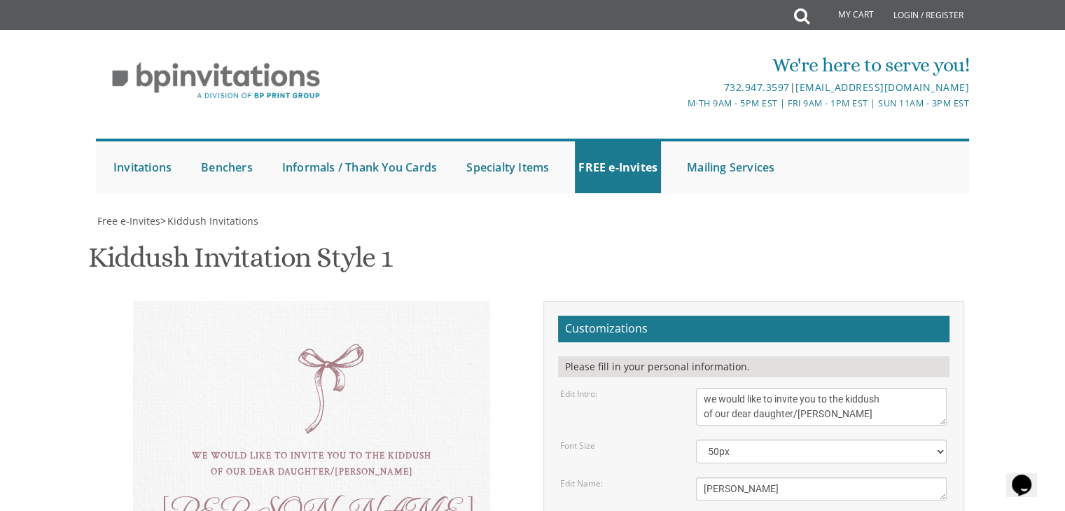
scroll to position [14, 0]
drag, startPoint x: 748, startPoint y: 349, endPoint x: 698, endPoint y: 335, distance: 52.3
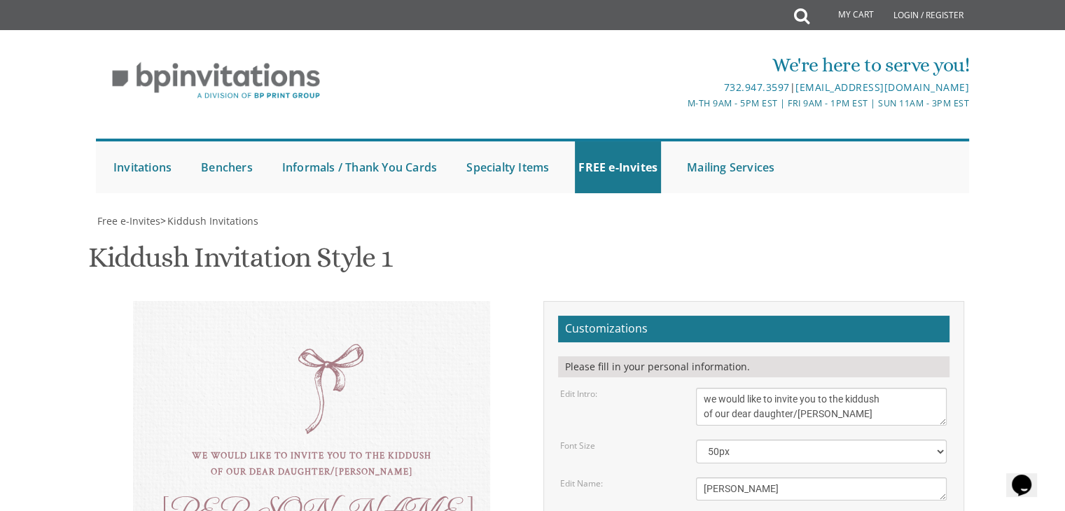
type textarea "this shabbos, parshsas ki setzei"
